Goal: Contribute content: Contribute content

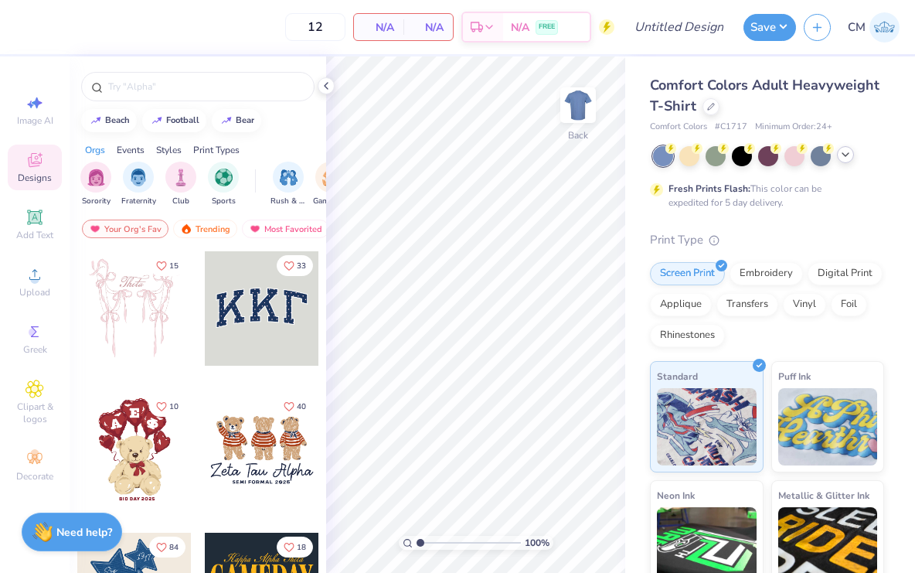
click at [846, 155] on polyline at bounding box center [846, 154] width 6 height 3
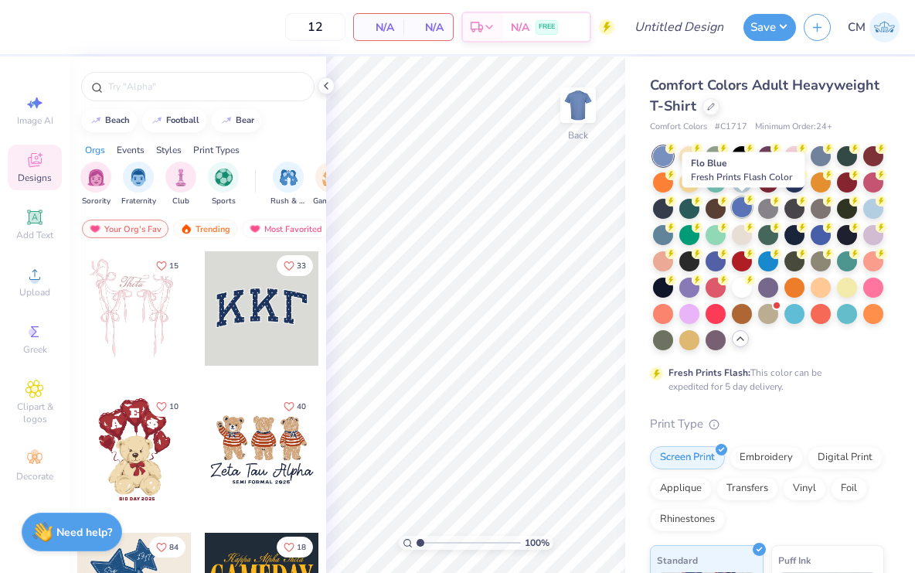
click at [744, 209] on div at bounding box center [742, 207] width 20 height 20
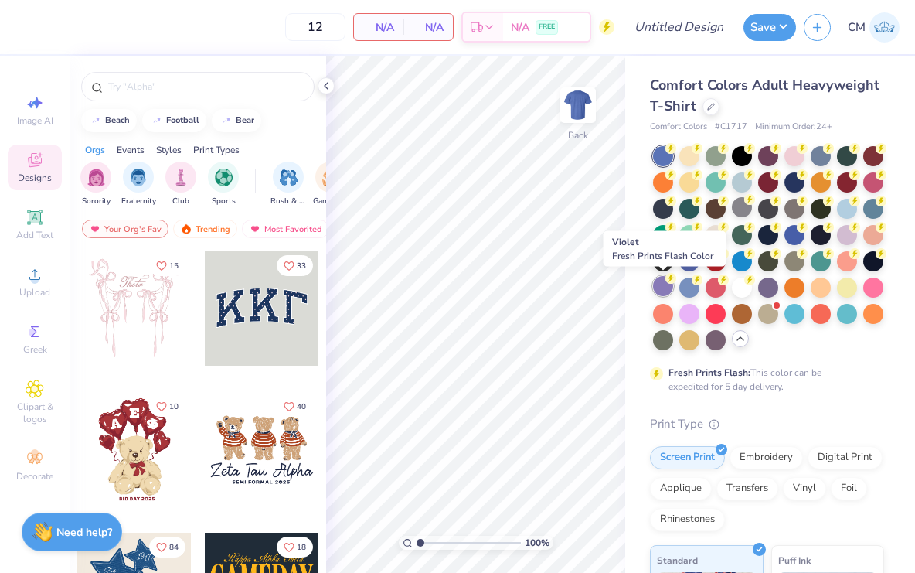
click at [666, 284] on div at bounding box center [663, 286] width 20 height 20
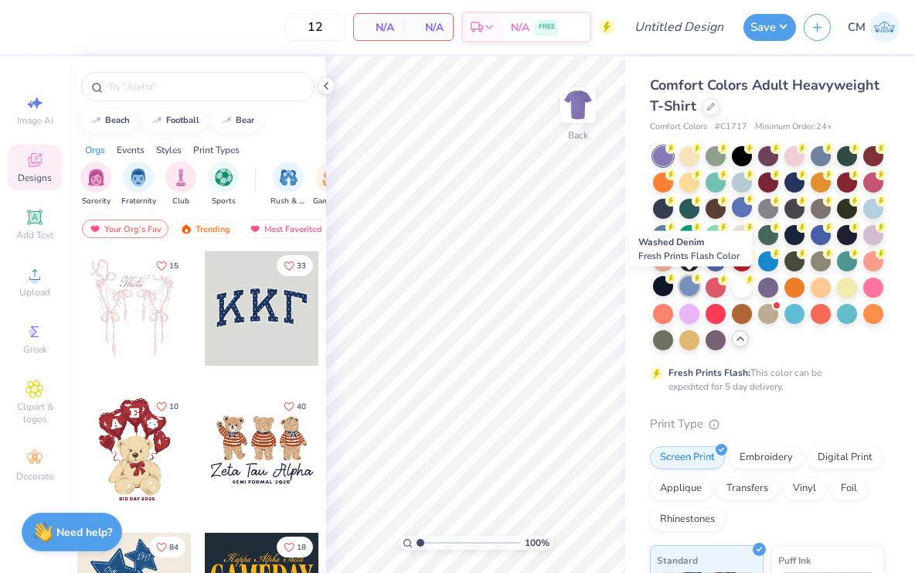
click at [693, 284] on div at bounding box center [689, 286] width 20 height 20
click at [872, 214] on div at bounding box center [873, 207] width 20 height 20
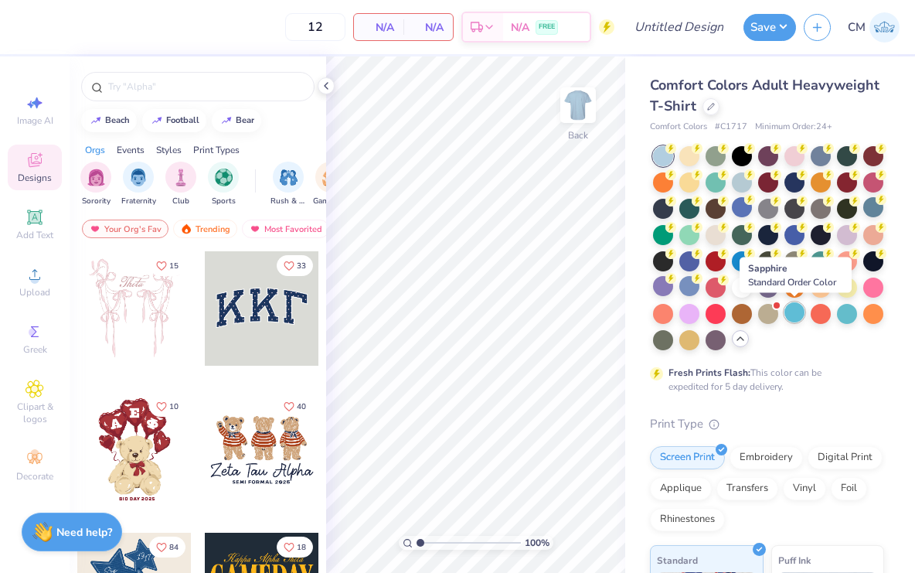
click at [796, 311] on div at bounding box center [795, 312] width 20 height 20
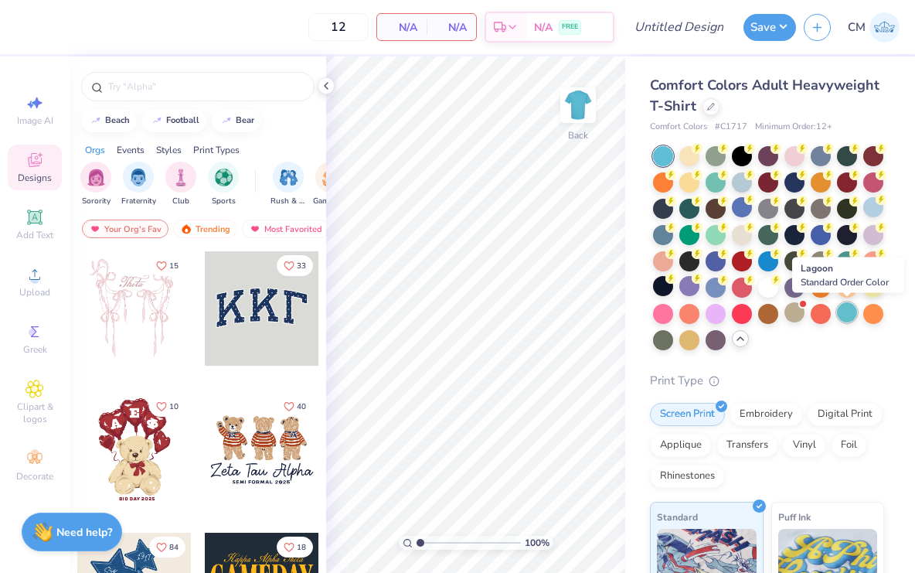
click at [851, 317] on div at bounding box center [847, 312] width 20 height 20
click at [846, 260] on div at bounding box center [847, 260] width 20 height 20
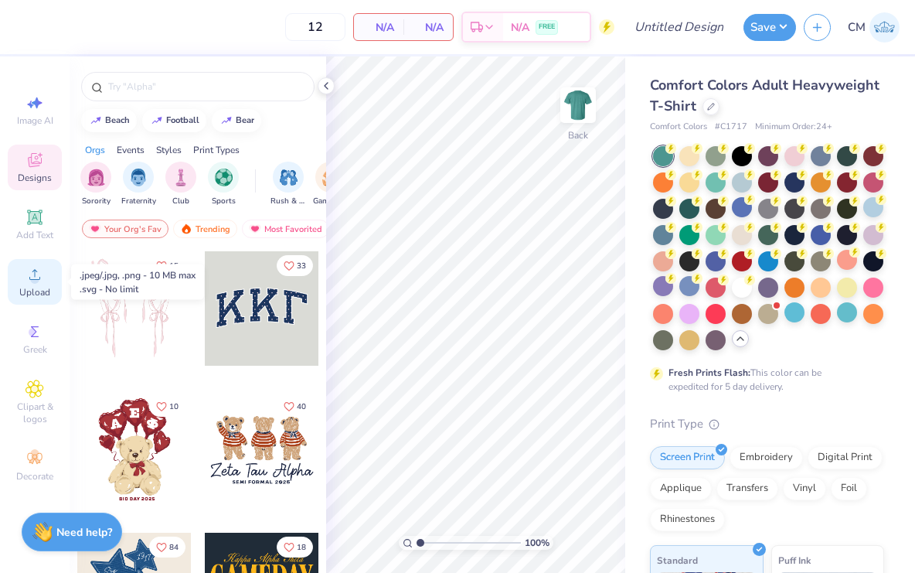
click at [36, 265] on icon at bounding box center [35, 274] width 19 height 19
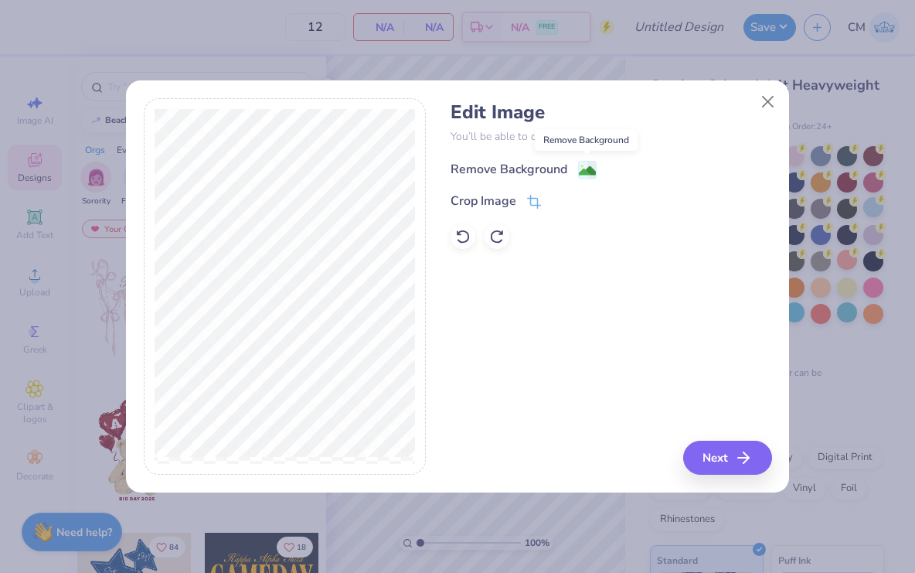
click at [582, 167] on image at bounding box center [587, 170] width 17 height 17
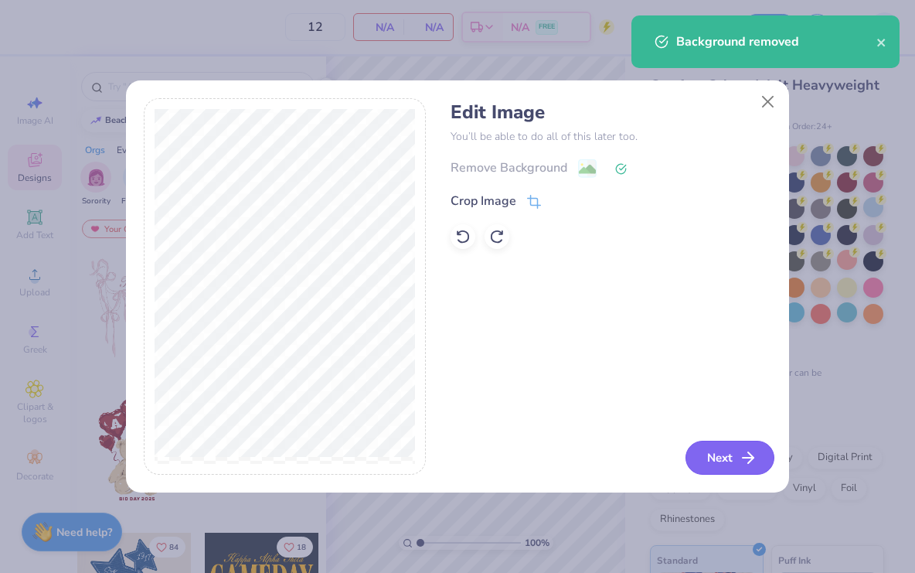
click at [722, 464] on button "Next" at bounding box center [730, 458] width 89 height 34
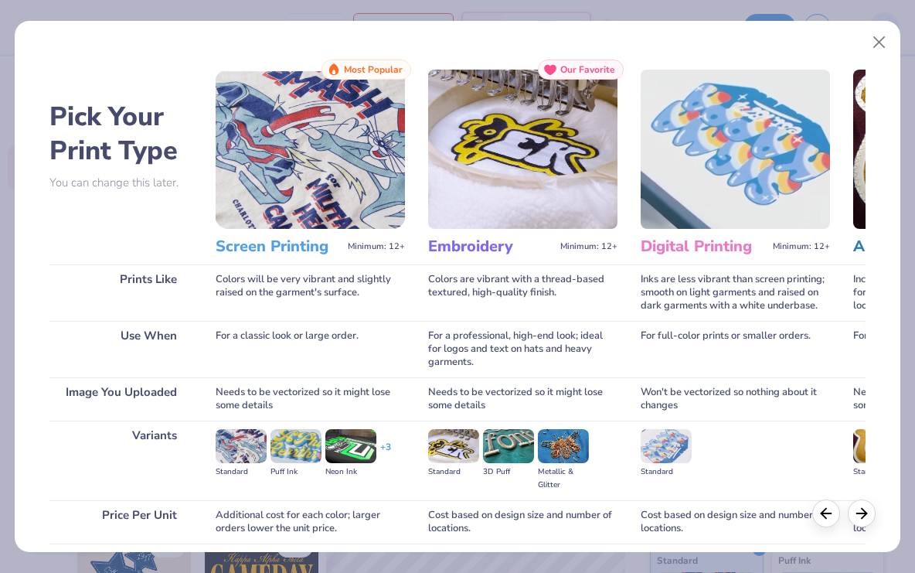
click at [300, 199] on img at bounding box center [310, 149] width 189 height 159
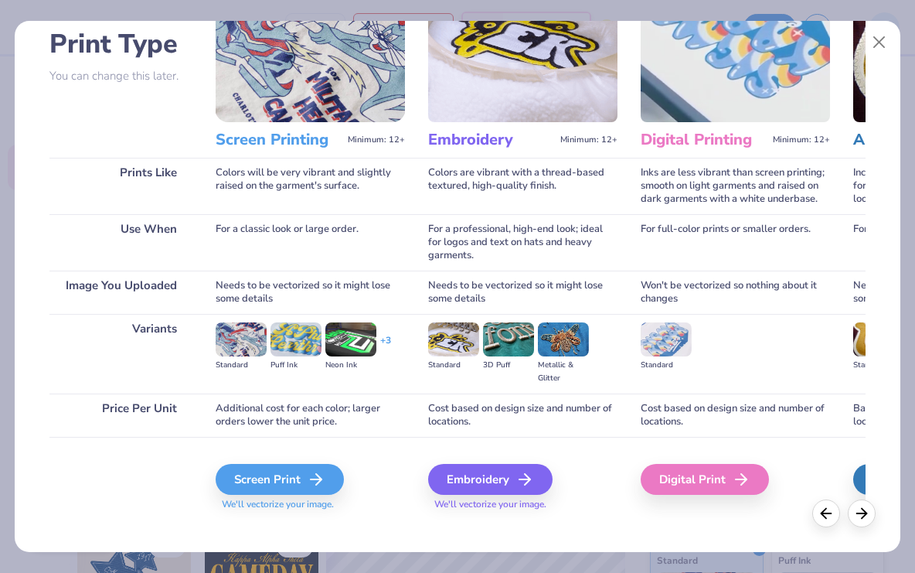
scroll to position [121, 0]
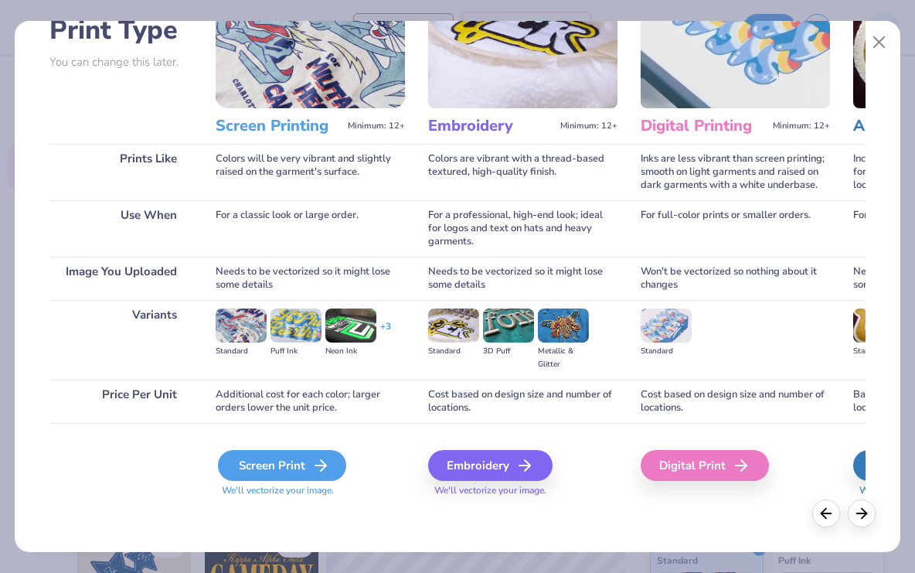
click at [281, 453] on div "Screen Print" at bounding box center [282, 465] width 128 height 31
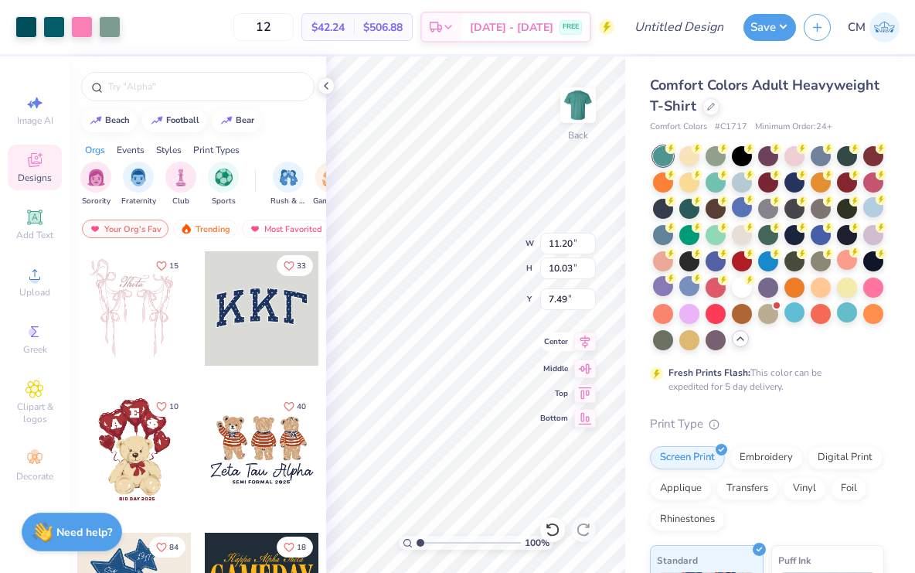
type input "4.20"
type input "3.76"
type input "3.00"
click at [584, 111] on img at bounding box center [578, 105] width 62 height 62
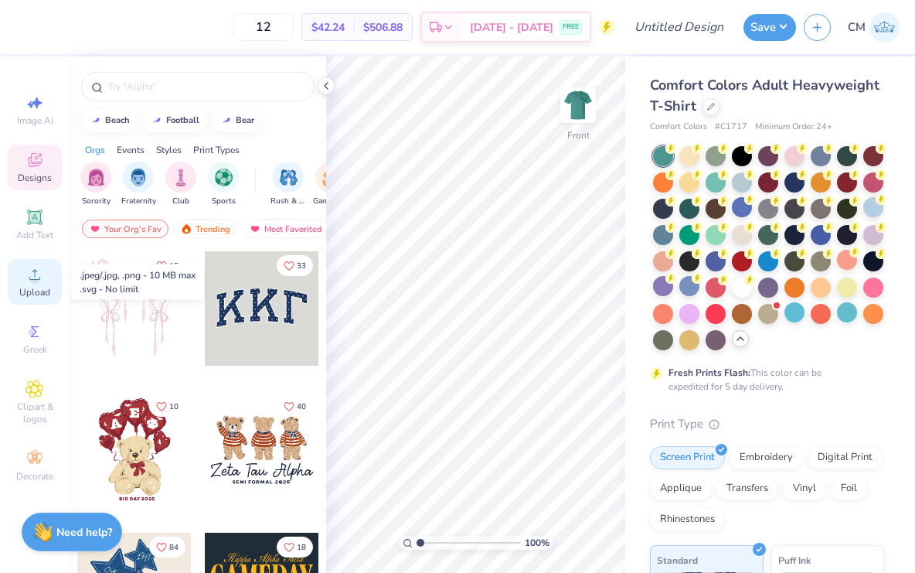
click at [37, 274] on icon at bounding box center [35, 274] width 19 height 19
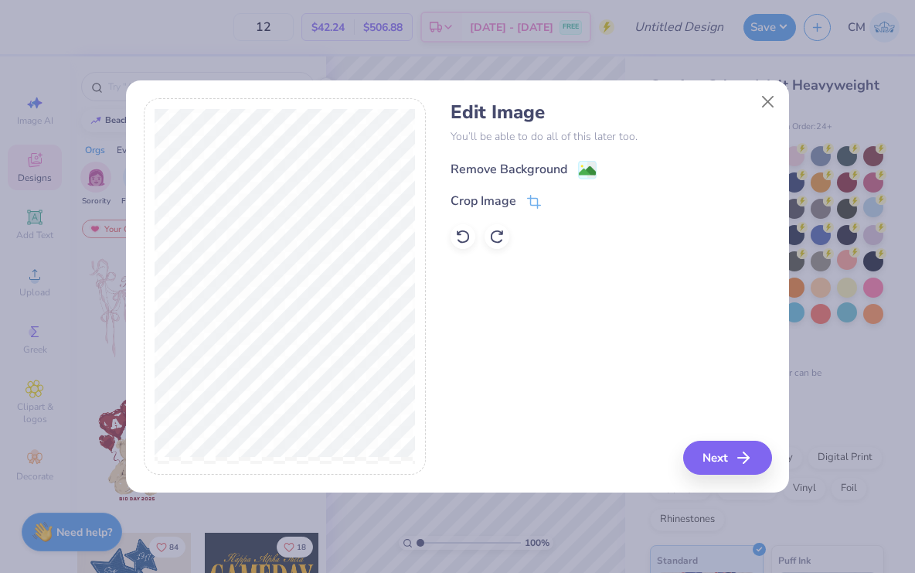
click at [550, 164] on div "Remove Background" at bounding box center [509, 169] width 117 height 19
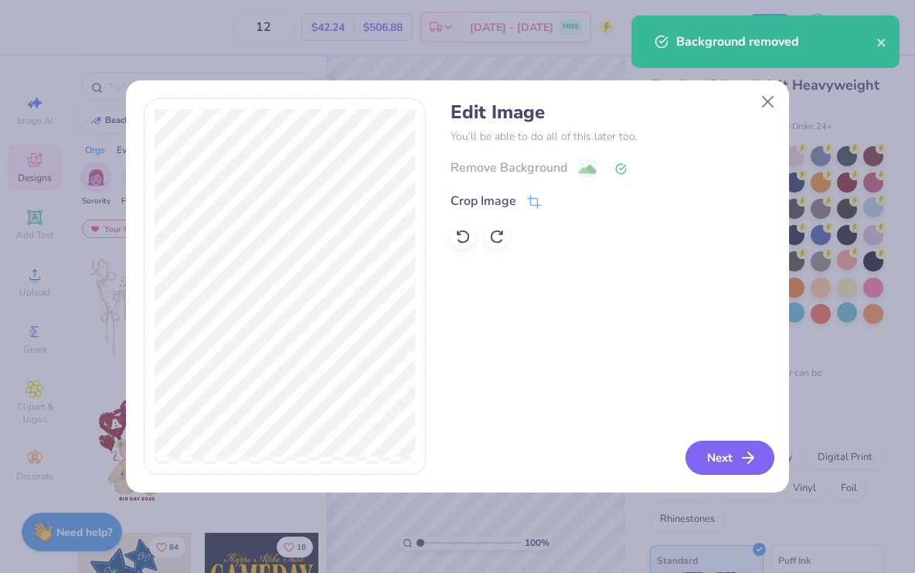
click at [713, 457] on button "Next" at bounding box center [730, 458] width 89 height 34
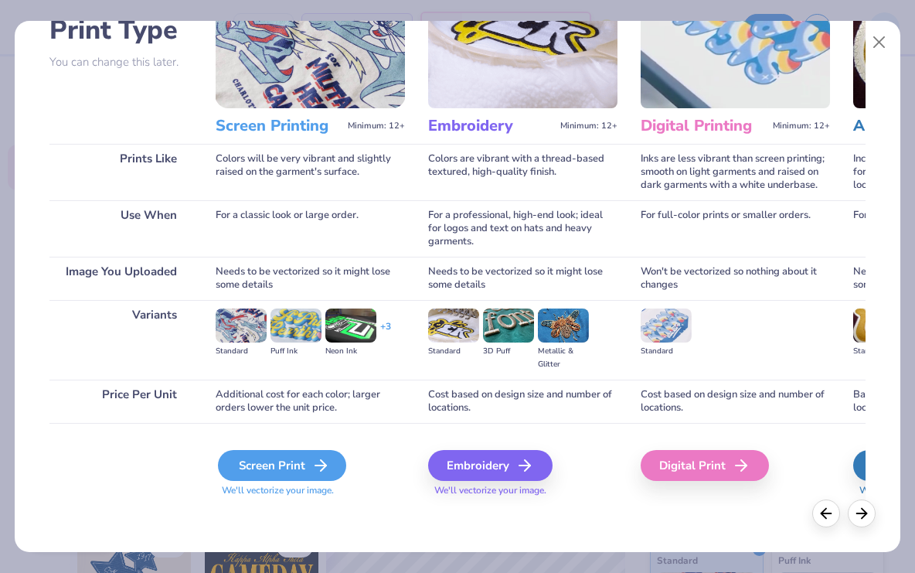
click at [294, 467] on div "Screen Print" at bounding box center [282, 465] width 128 height 31
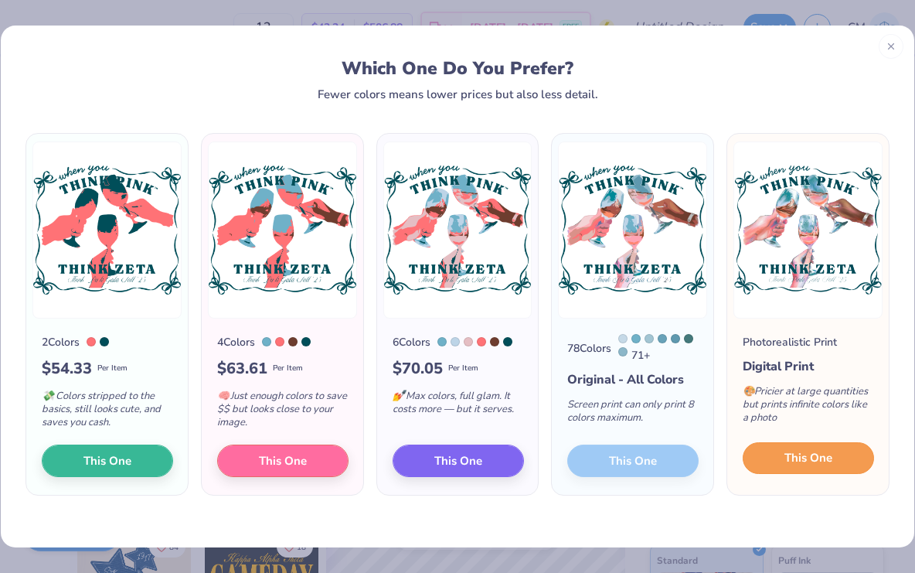
click at [802, 465] on span "This One" at bounding box center [809, 458] width 48 height 18
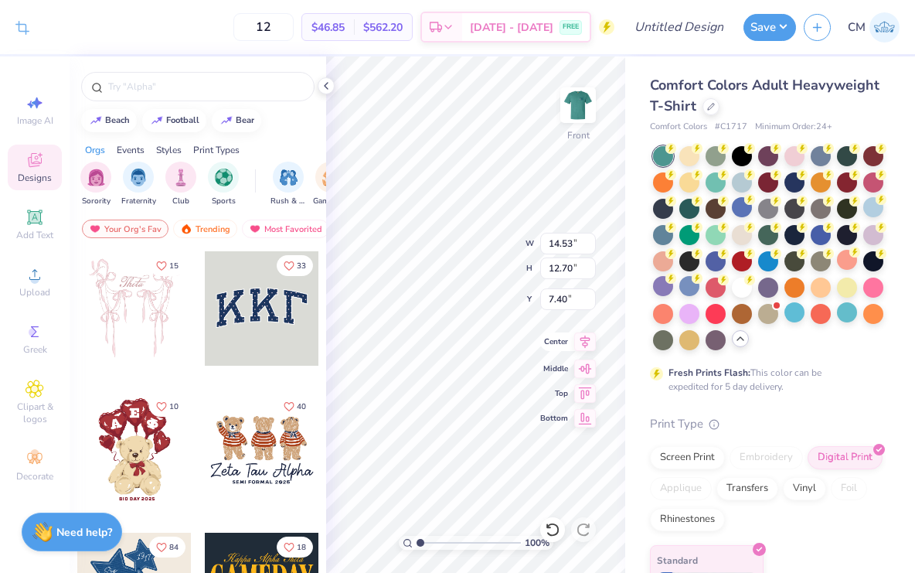
type input "3.00"
type input "13.86"
type input "12.12"
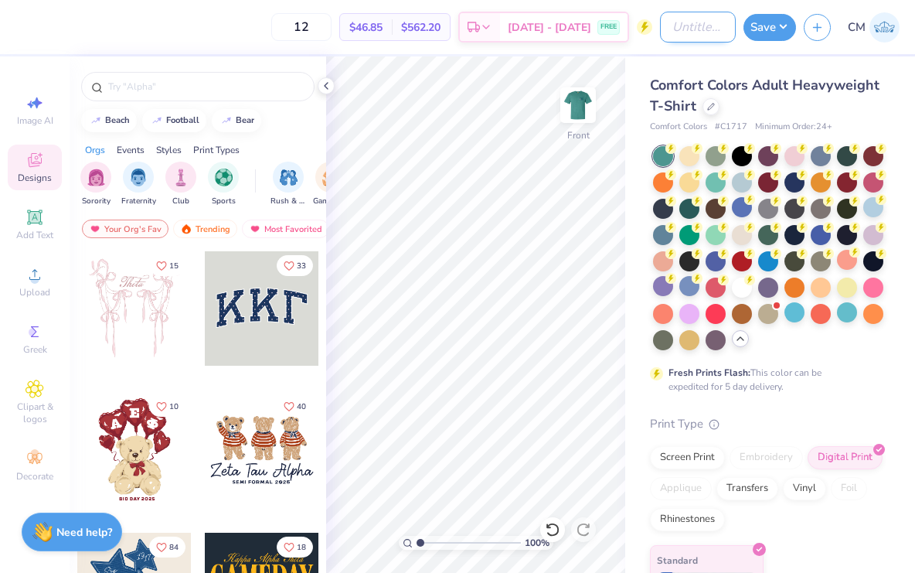
click at [701, 29] on input "Design Title" at bounding box center [698, 27] width 76 height 31
type input "Zeta think pink"
click at [780, 27] on button "Save" at bounding box center [770, 25] width 53 height 27
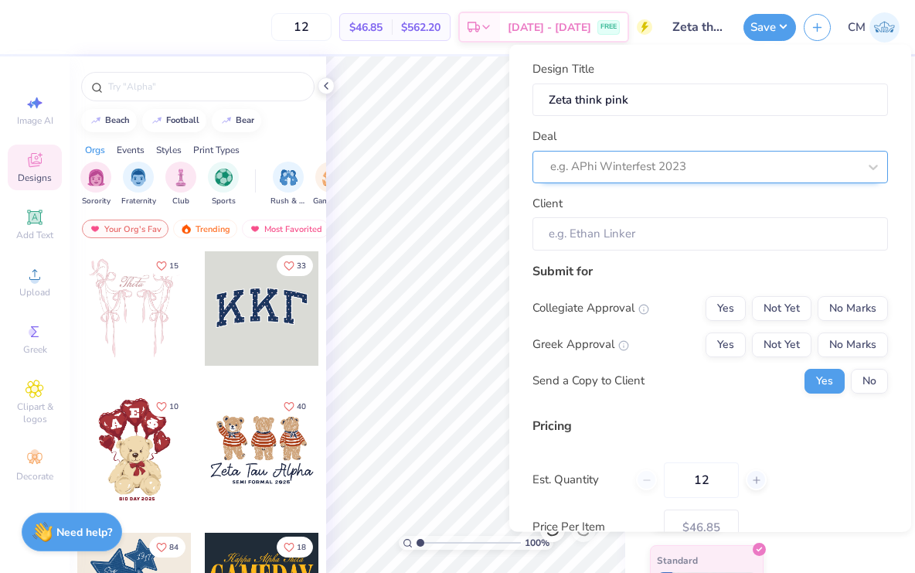
click at [674, 161] on div at bounding box center [704, 166] width 308 height 21
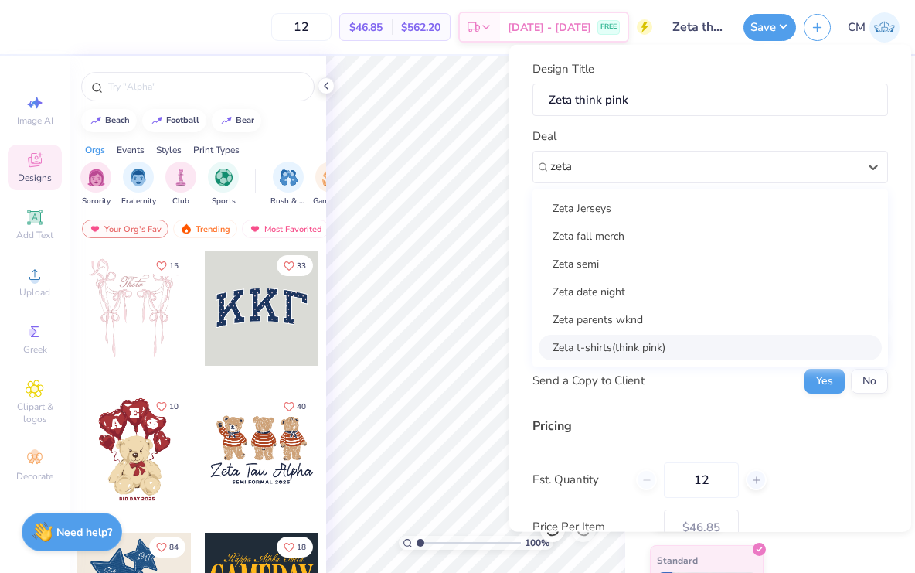
click at [655, 340] on div "Zeta t-shirts(think pink)" at bounding box center [710, 347] width 343 height 26
type input "zeta"
type input "[PERSON_NAME]"
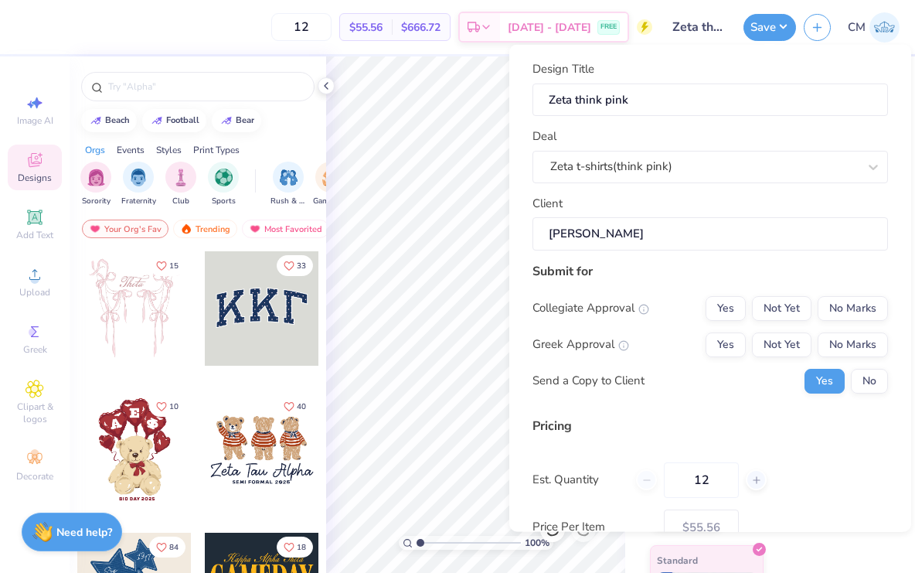
click at [659, 233] on input "[PERSON_NAME]" at bounding box center [711, 233] width 356 height 33
click at [849, 301] on button "No Marks" at bounding box center [853, 307] width 70 height 25
click at [792, 345] on button "Not Yet" at bounding box center [782, 344] width 60 height 25
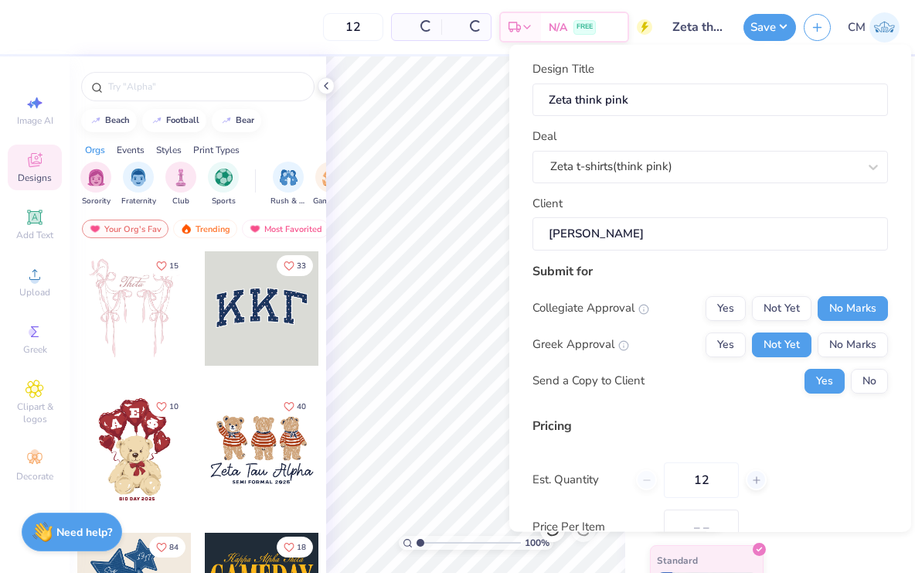
type input "$55.56"
click at [860, 386] on button "No" at bounding box center [869, 380] width 37 height 25
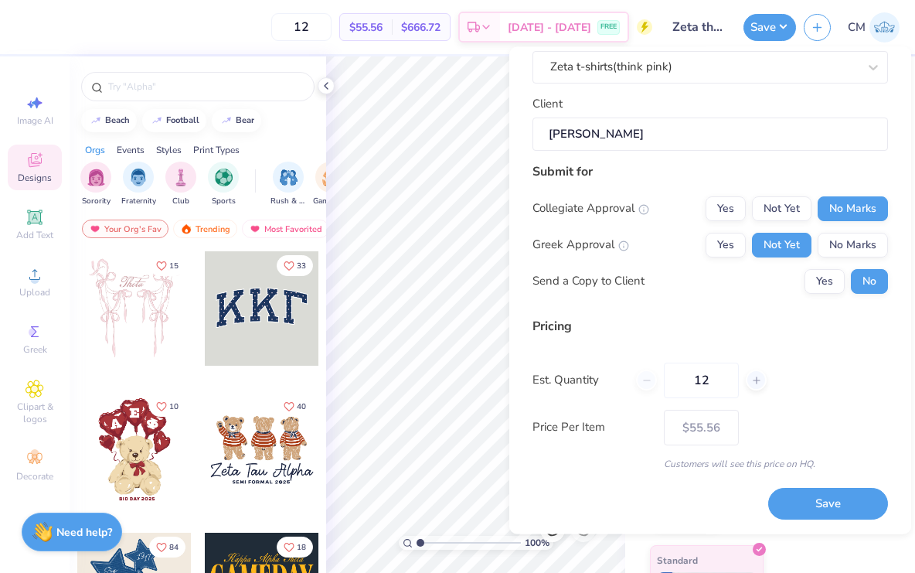
scroll to position [102, 0]
click at [718, 373] on input "12" at bounding box center [701, 380] width 75 height 36
type input "1"
type input "70"
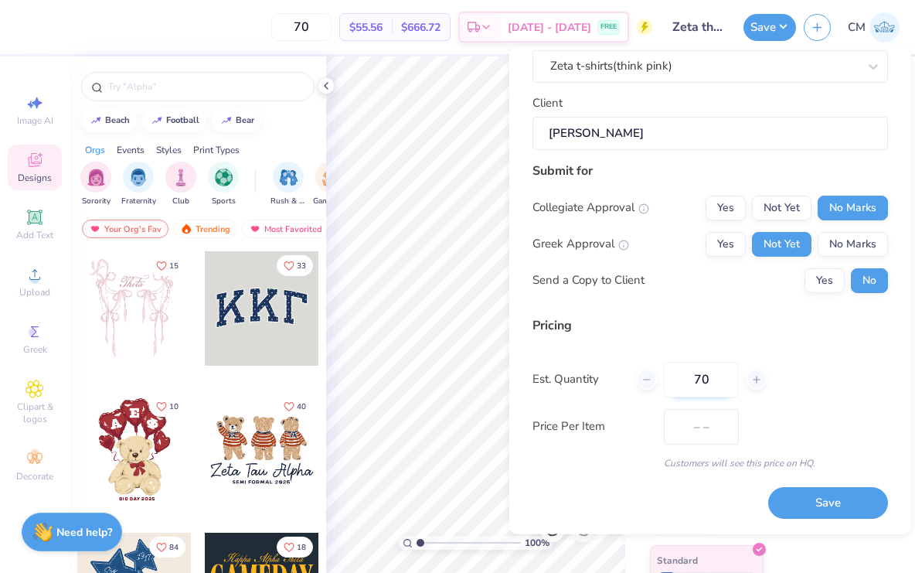
type input "$45.62"
type input "70"
click at [811, 504] on button "Save" at bounding box center [828, 504] width 120 height 32
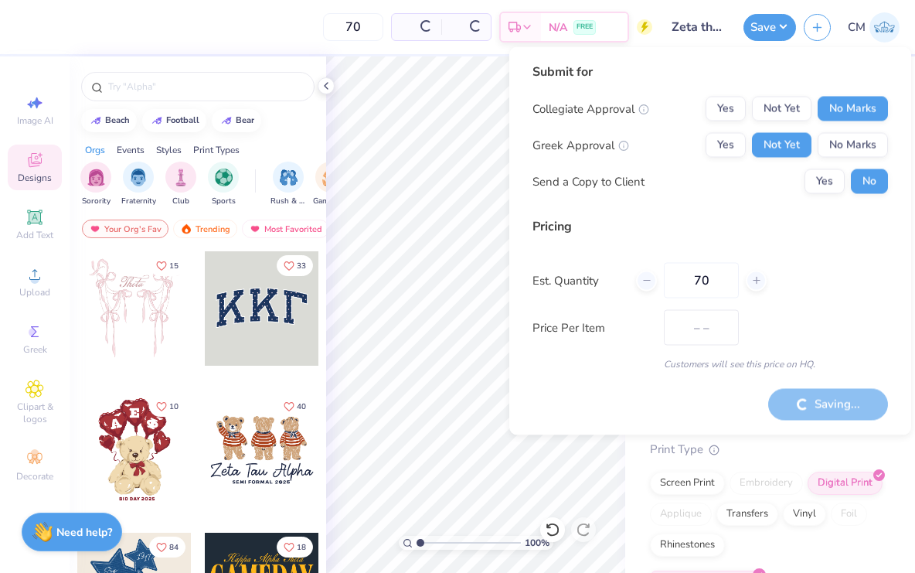
type input "$45.62"
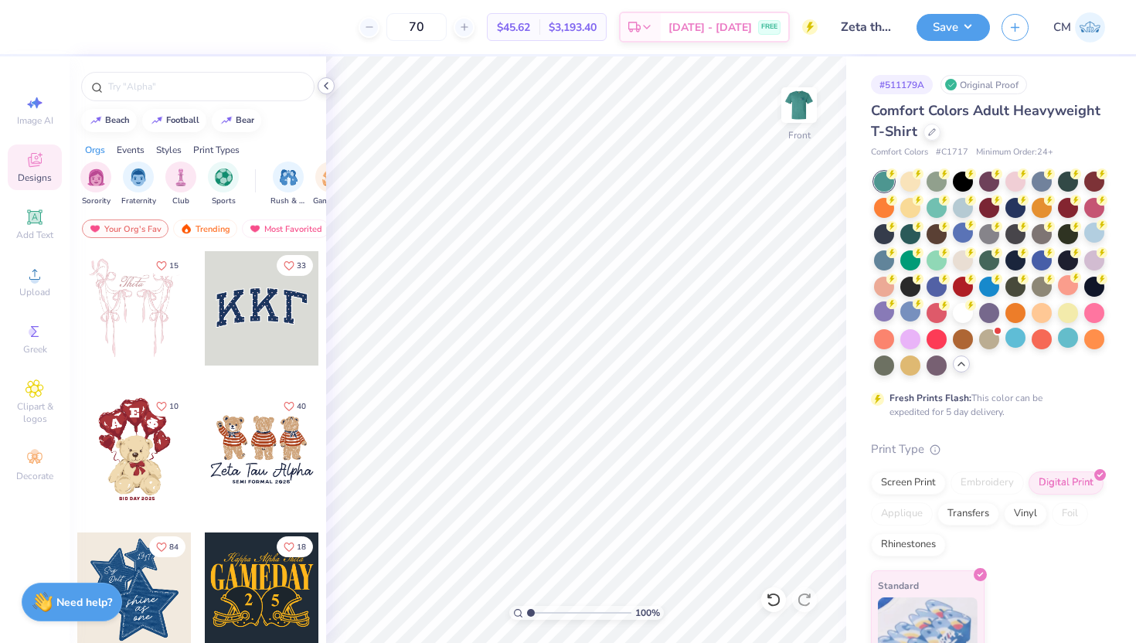
click at [327, 88] on polyline at bounding box center [326, 86] width 3 height 6
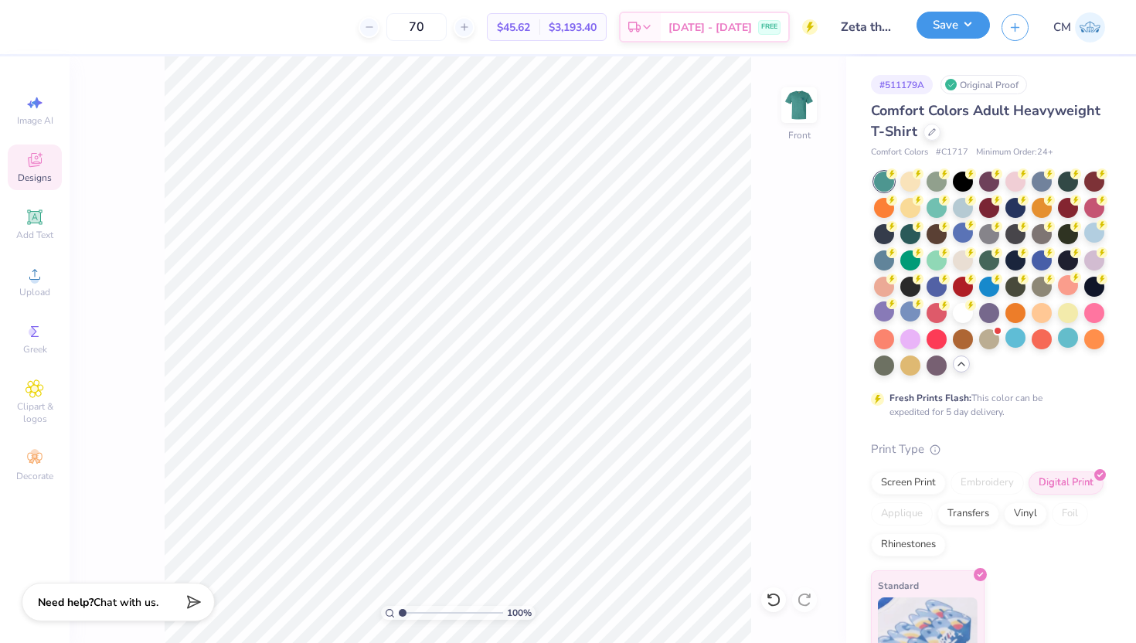
click at [914, 28] on button "Save" at bounding box center [953, 25] width 73 height 27
